Goal: Navigation & Orientation: Find specific page/section

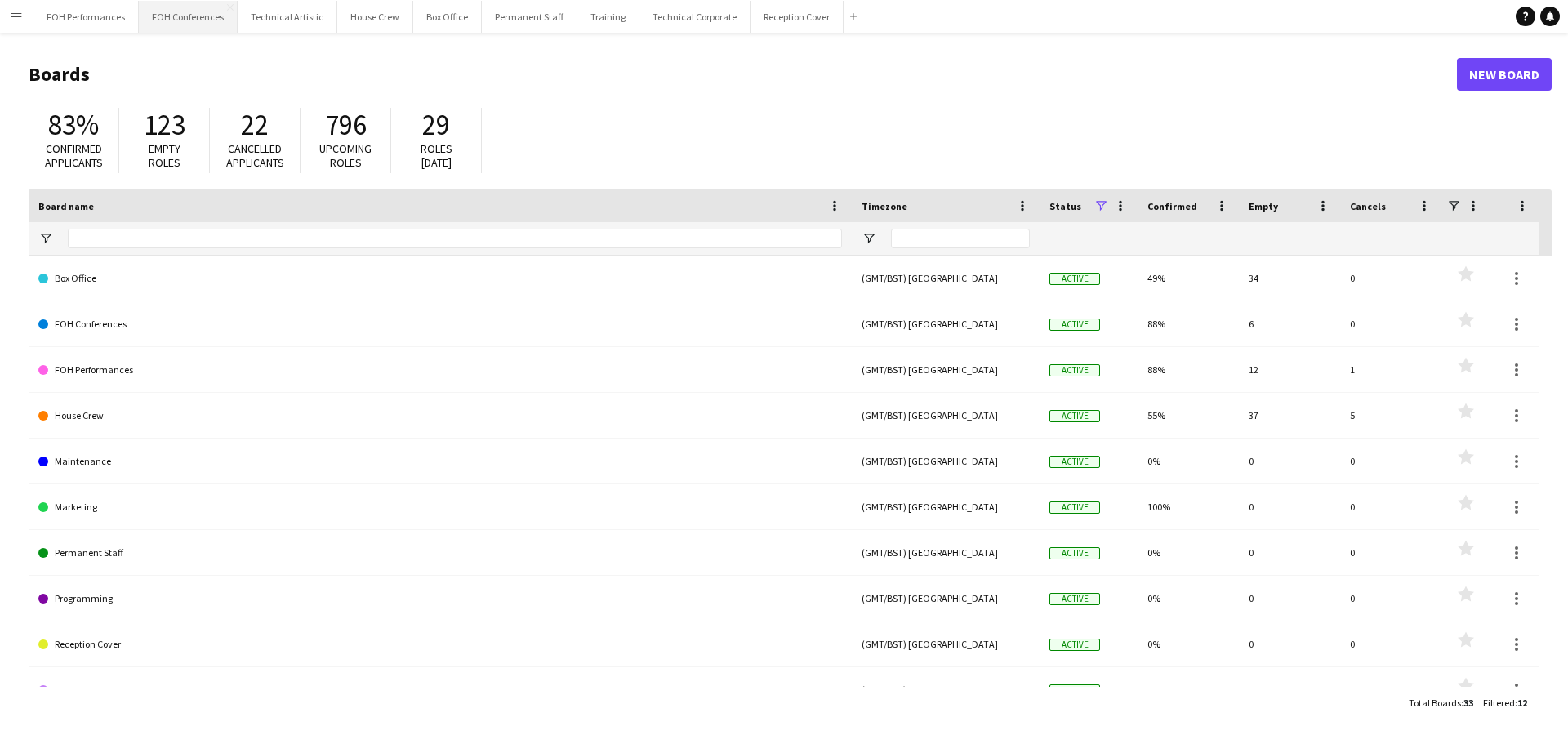
click at [192, 23] on button "FOH Conferences Close" at bounding box center [188, 17] width 99 height 32
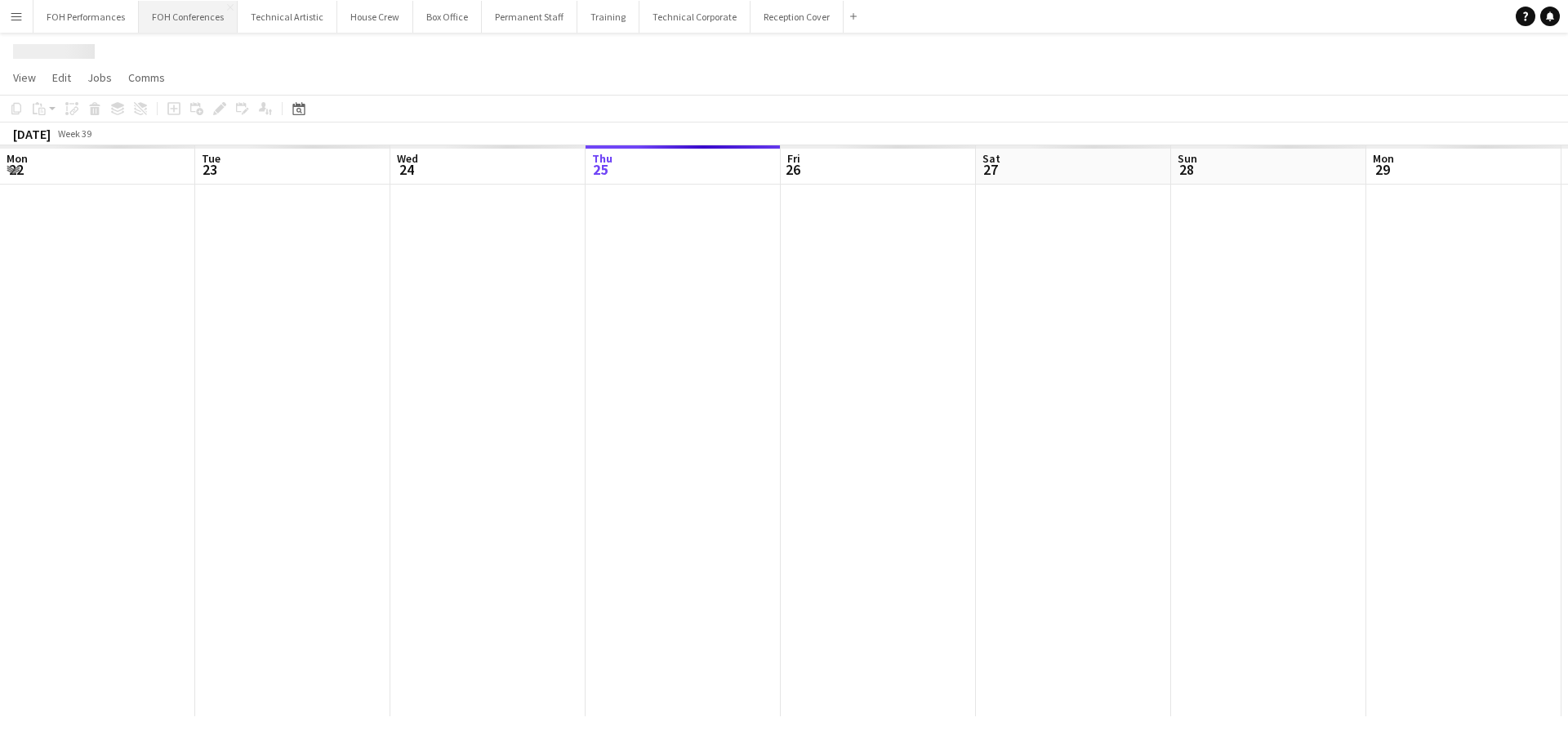
scroll to position [0, 390]
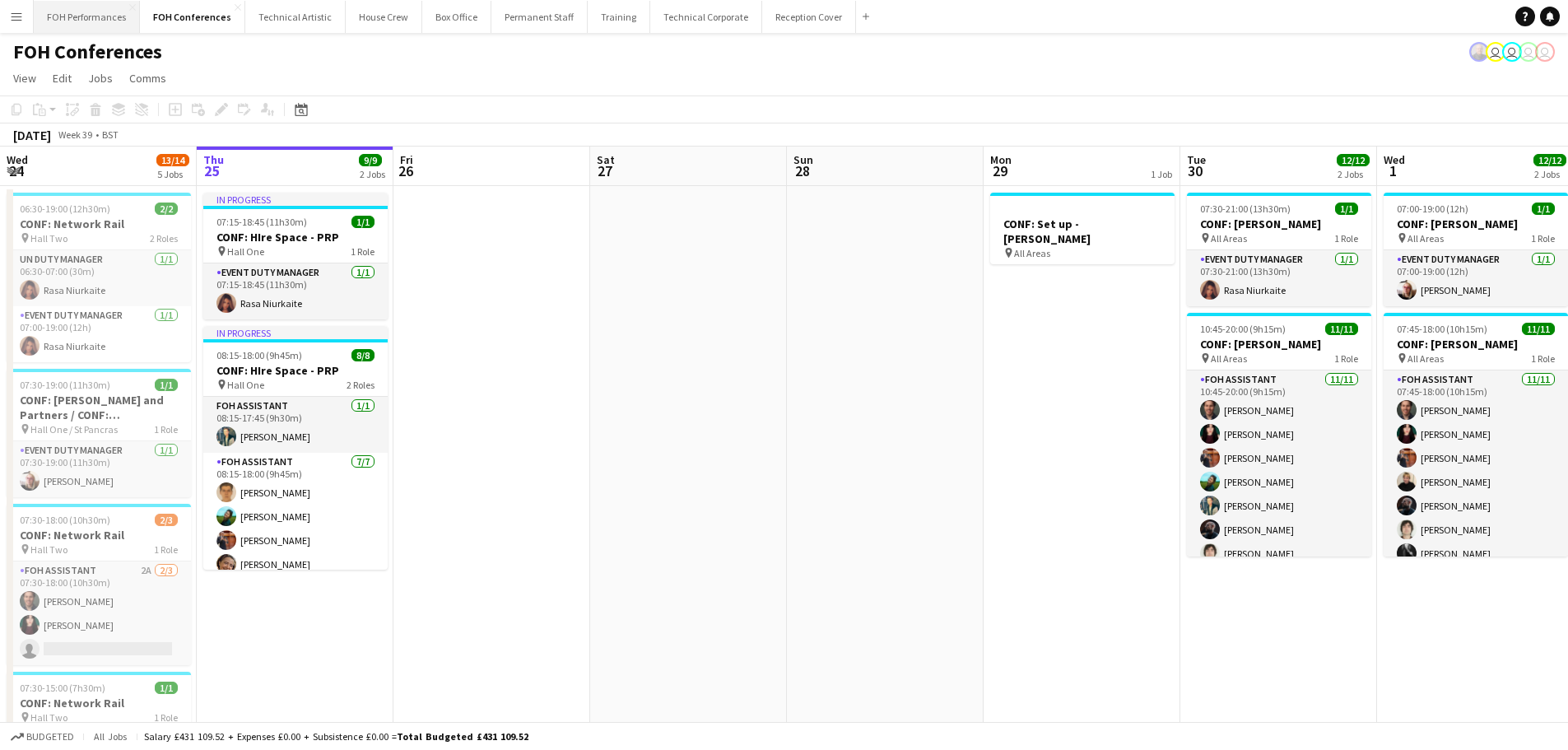
click at [91, 17] on button "FOH Performances Close" at bounding box center [86, 17] width 106 height 32
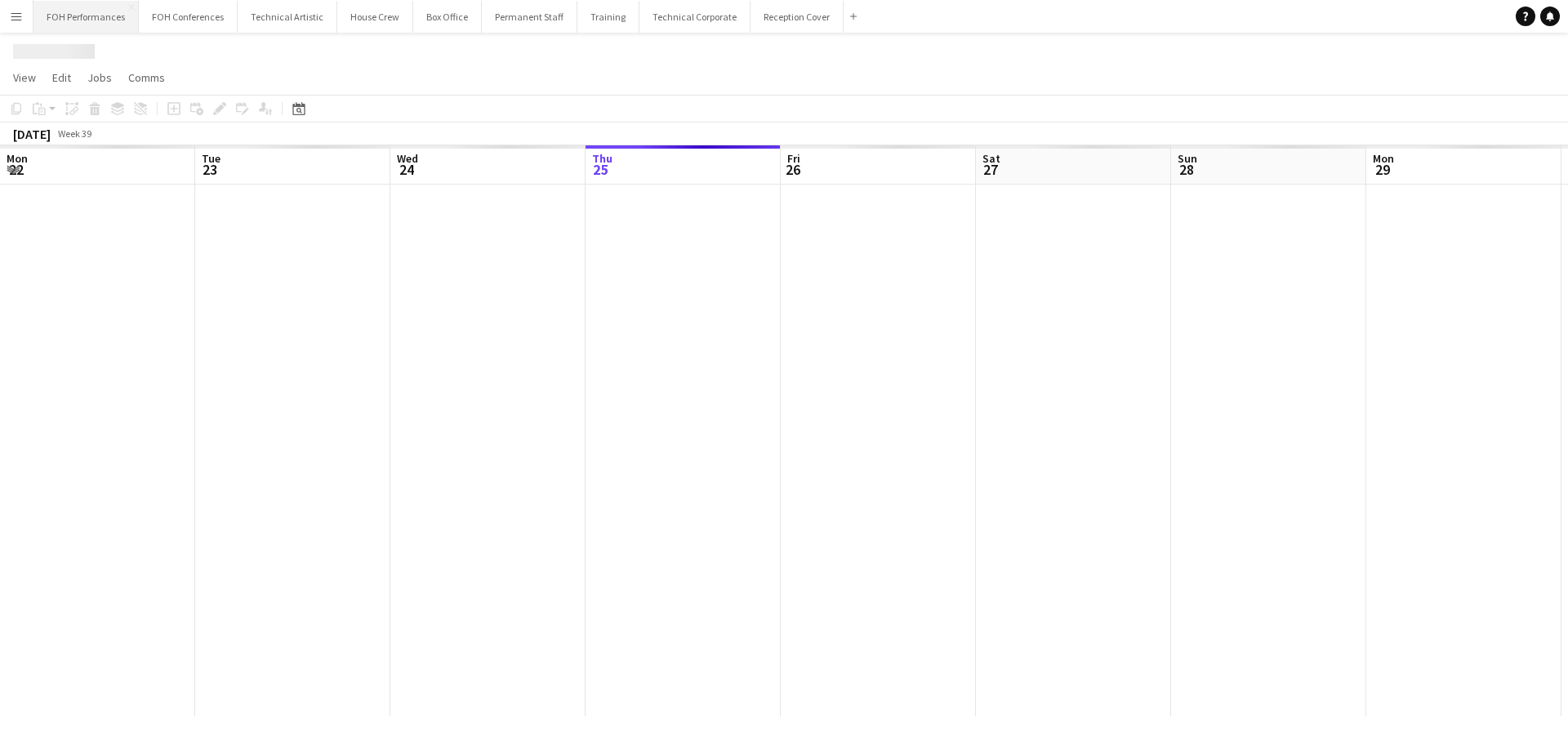
scroll to position [0, 390]
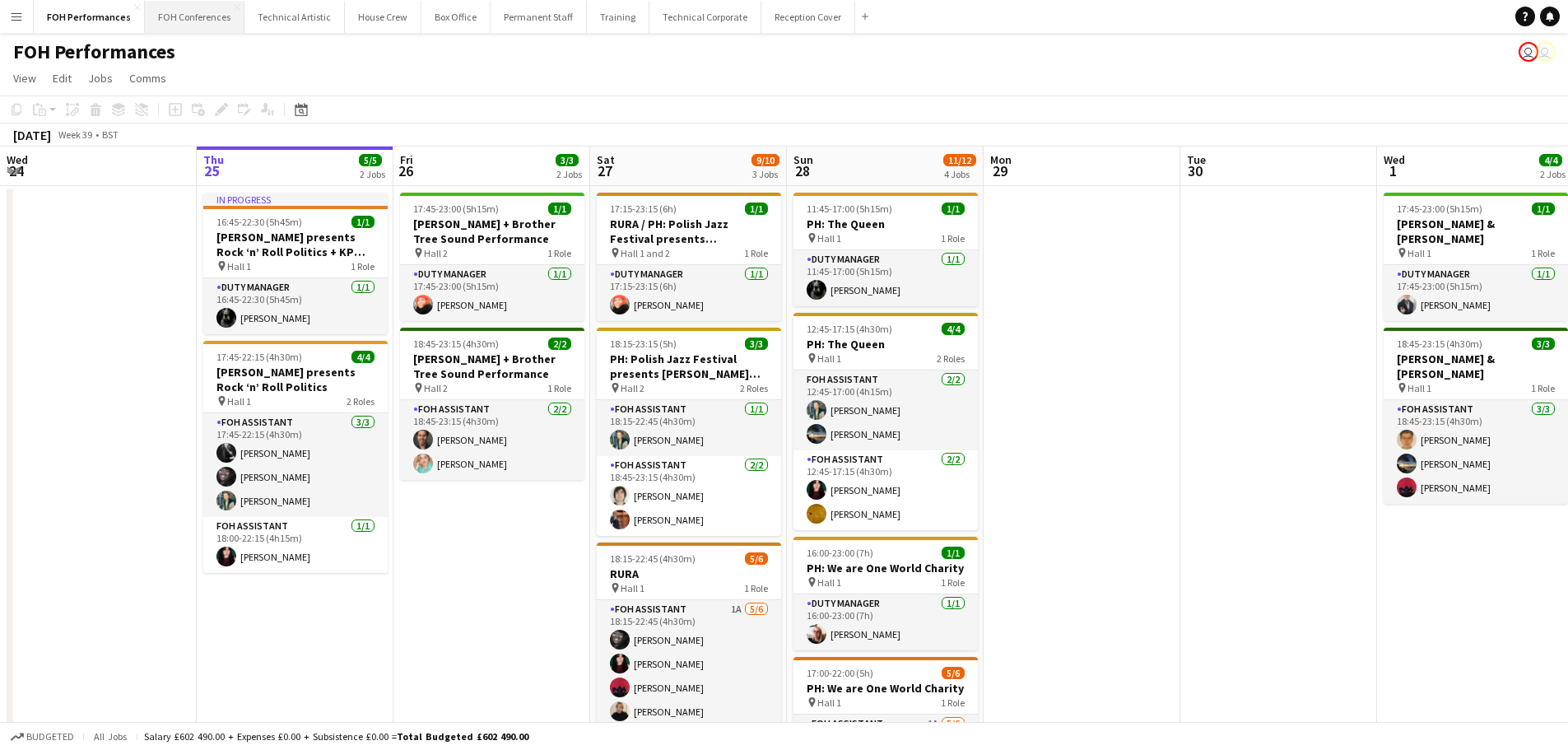
click at [194, 14] on button "FOH Conferences Close" at bounding box center [194, 17] width 99 height 32
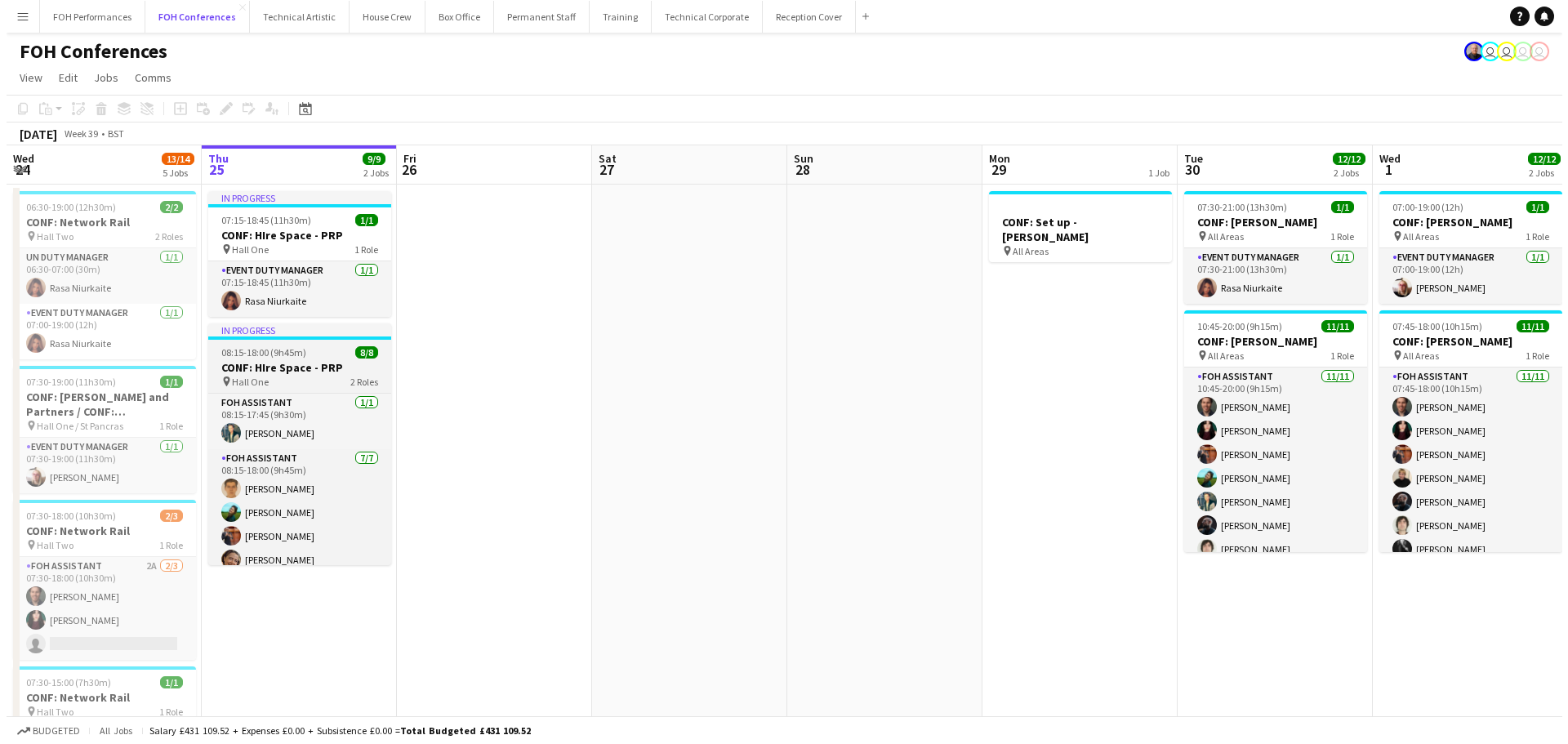
scroll to position [82, 0]
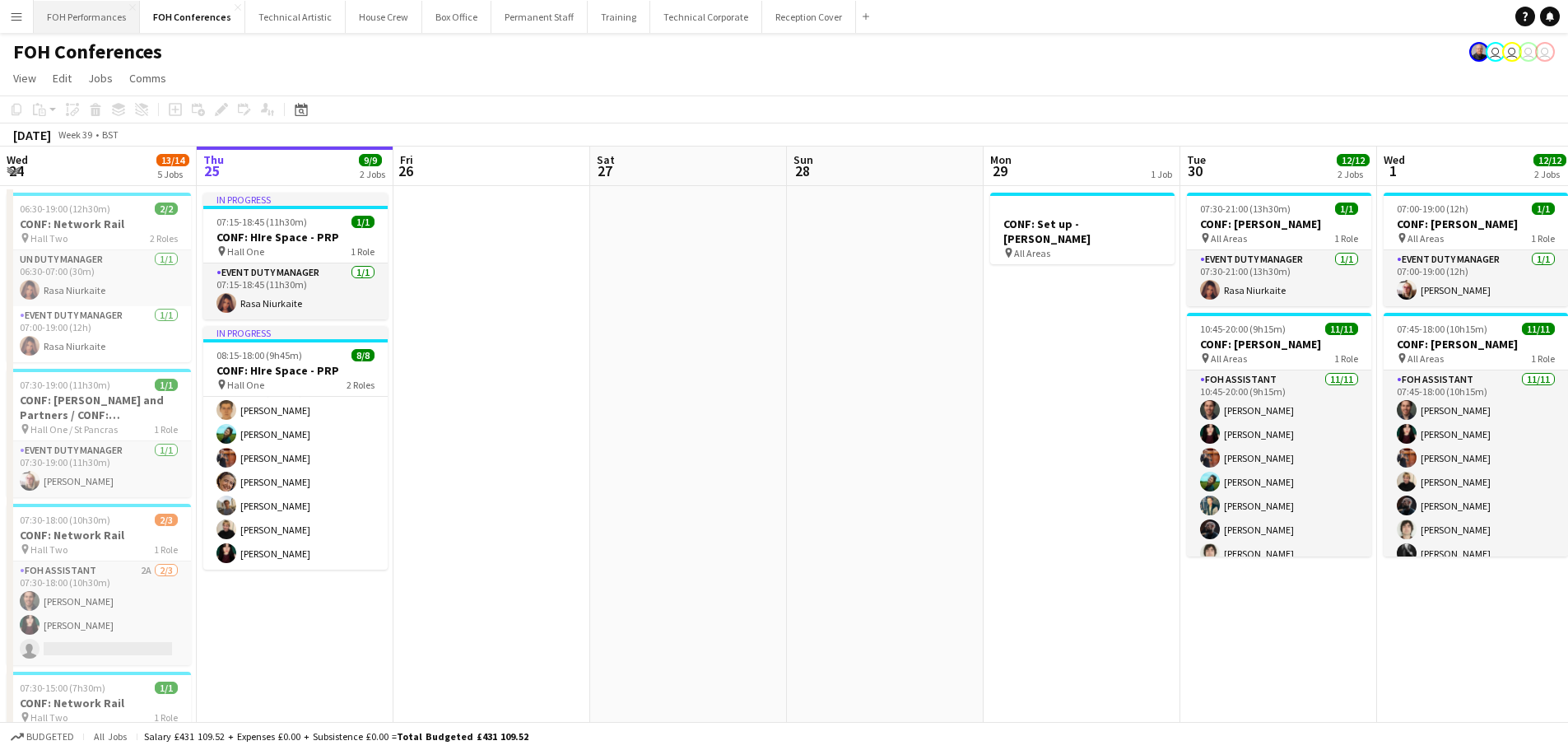
click at [91, 20] on button "FOH Performances Close" at bounding box center [86, 17] width 106 height 32
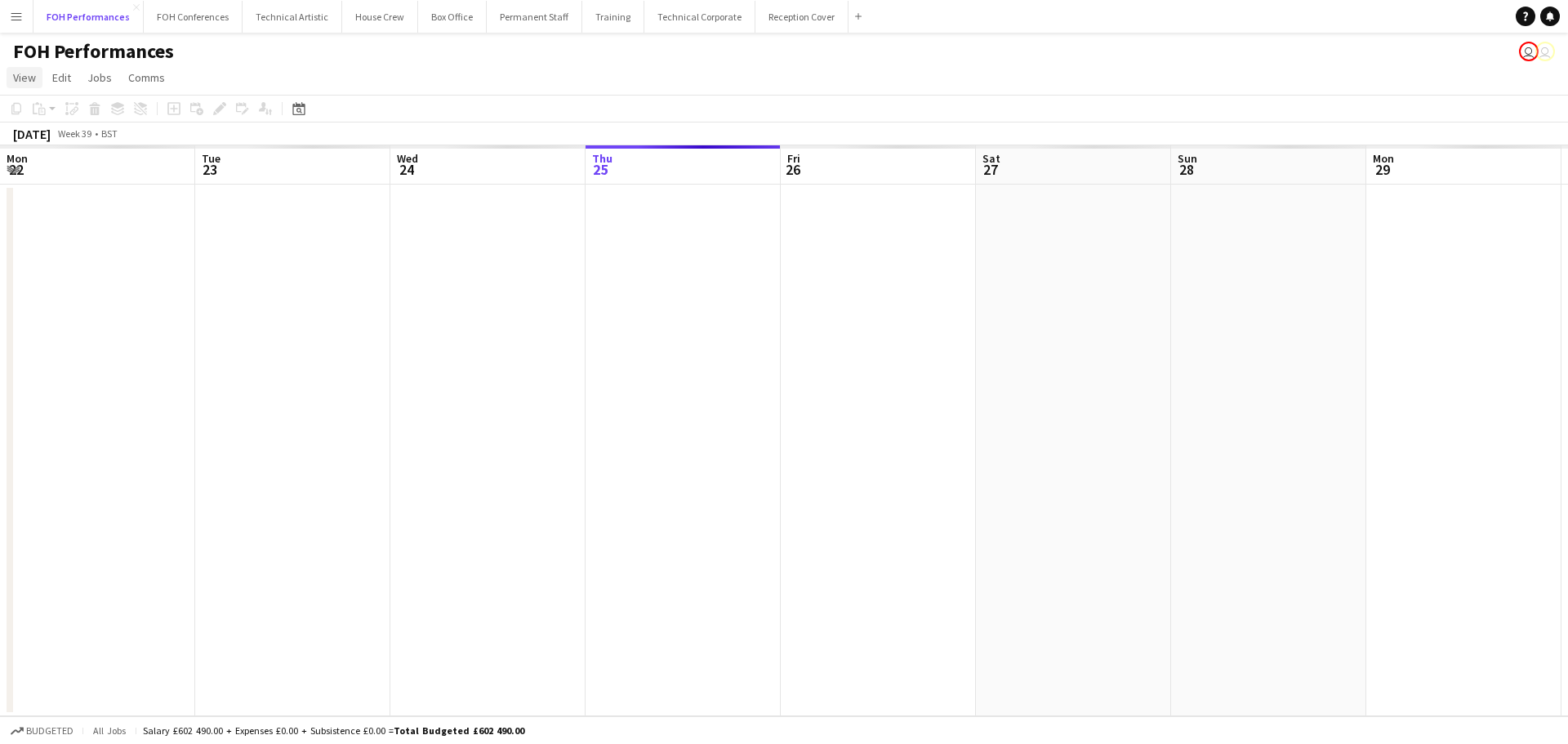
scroll to position [0, 390]
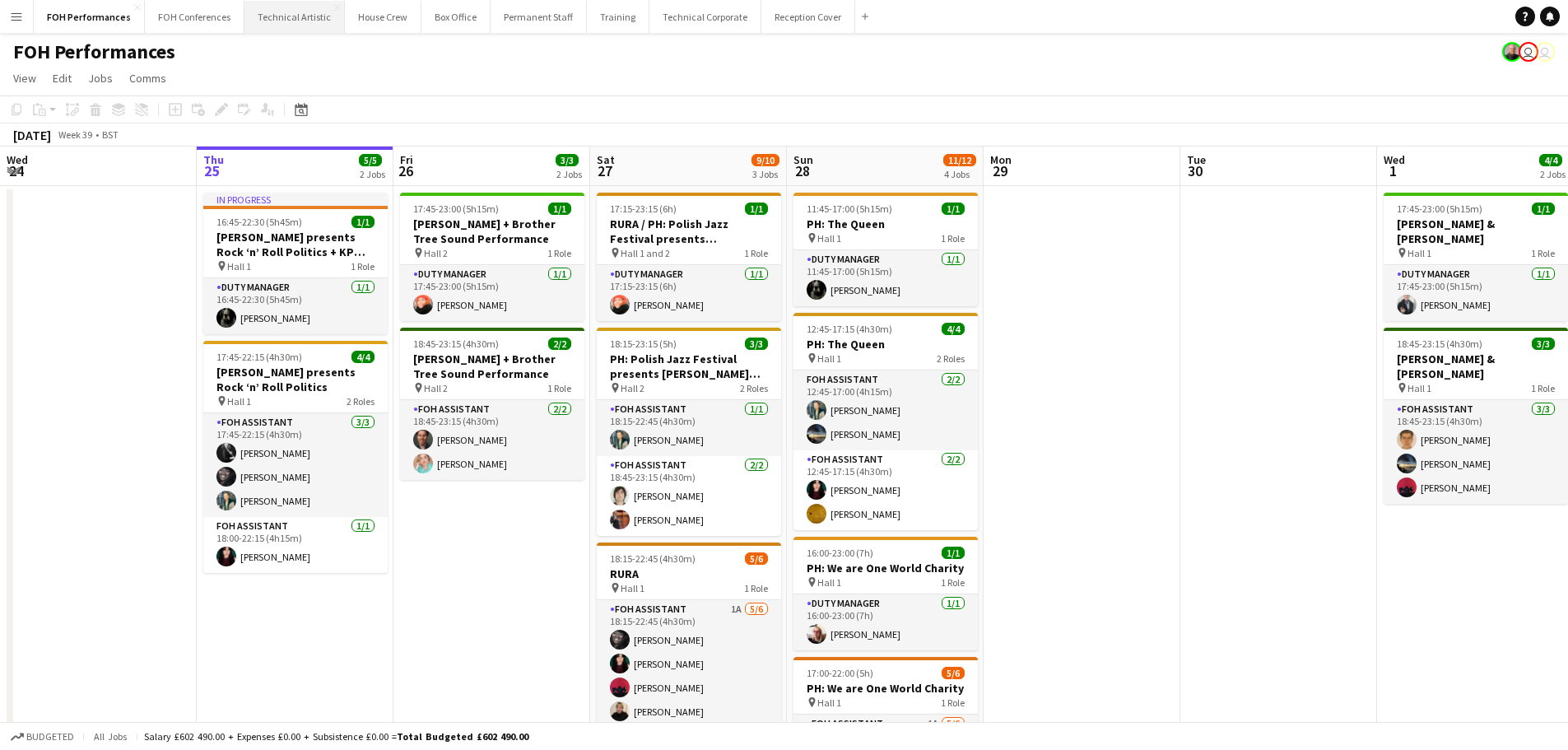
click at [312, 18] on button "Technical Artistic Close" at bounding box center [294, 17] width 100 height 32
